Goal: Find specific page/section: Find specific page/section

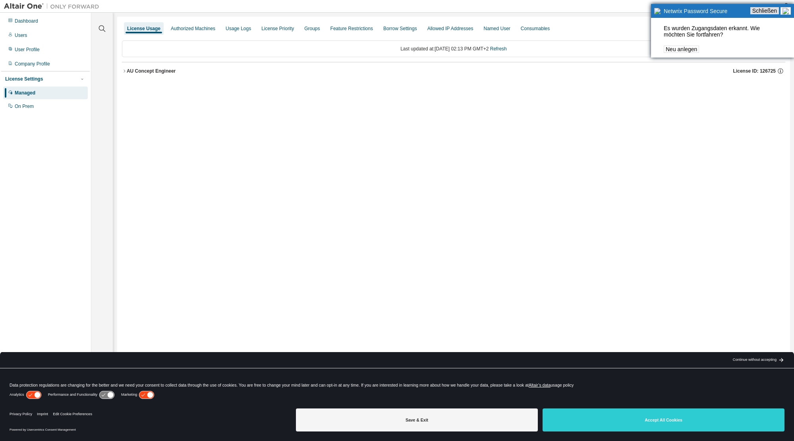
click at [775, 11] on link "Schließen" at bounding box center [764, 10] width 29 height 7
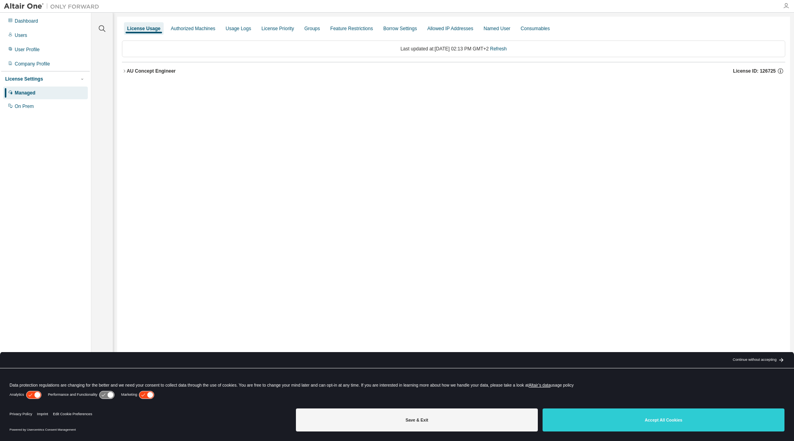
click at [785, 6] on icon "button" at bounding box center [786, 6] width 6 height 6
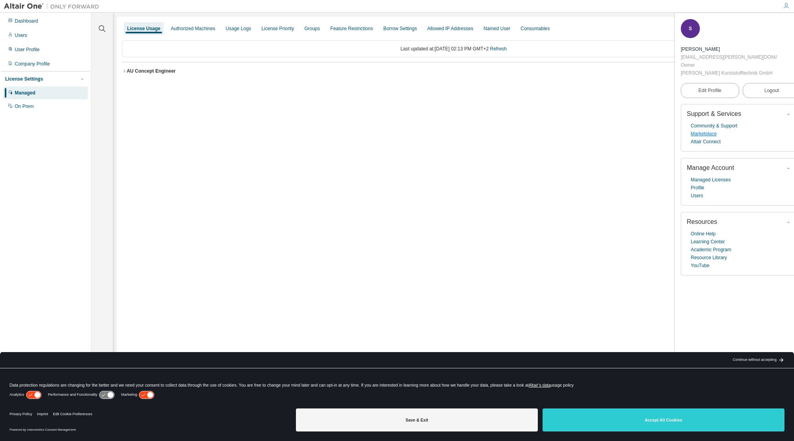
click at [701, 130] on link "Marketplace" at bounding box center [704, 134] width 26 height 8
